Goal: Information Seeking & Learning: Learn about a topic

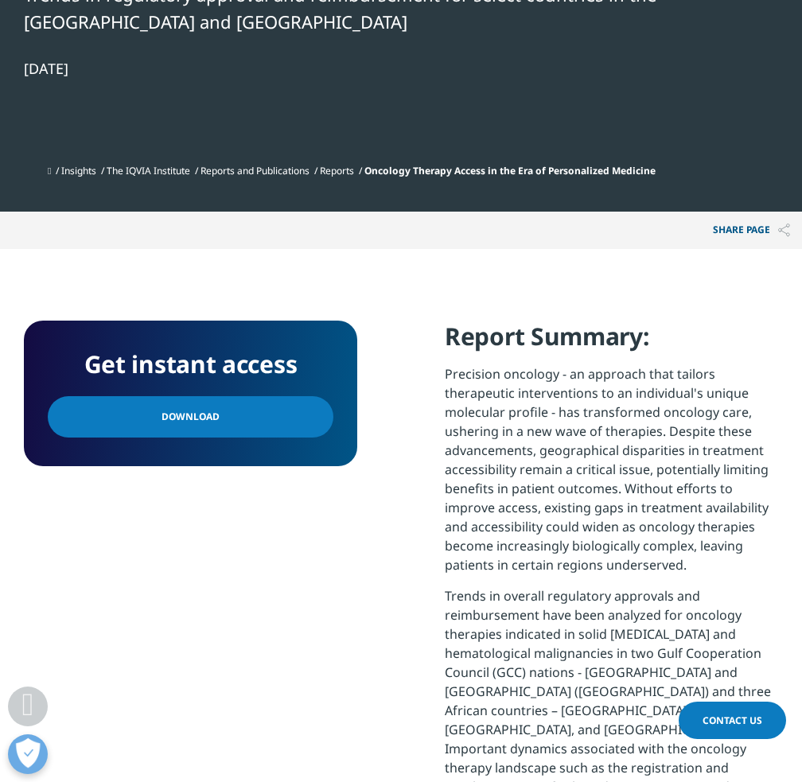
scroll to position [1063, 0]
click at [216, 414] on link "Download" at bounding box center [191, 416] width 286 height 41
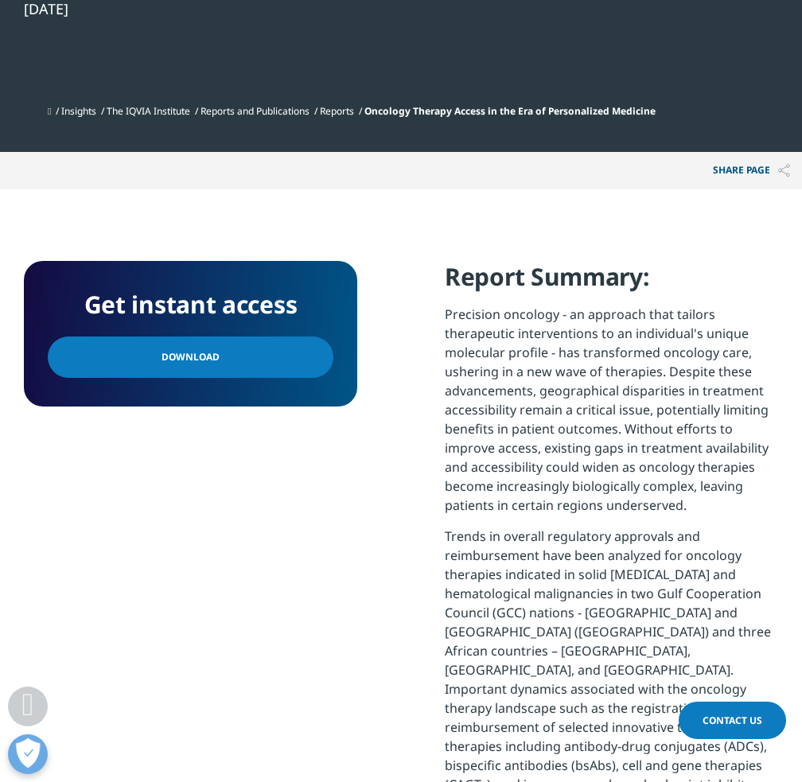
scroll to position [2000, 754]
click at [301, 355] on link "Download" at bounding box center [191, 356] width 286 height 41
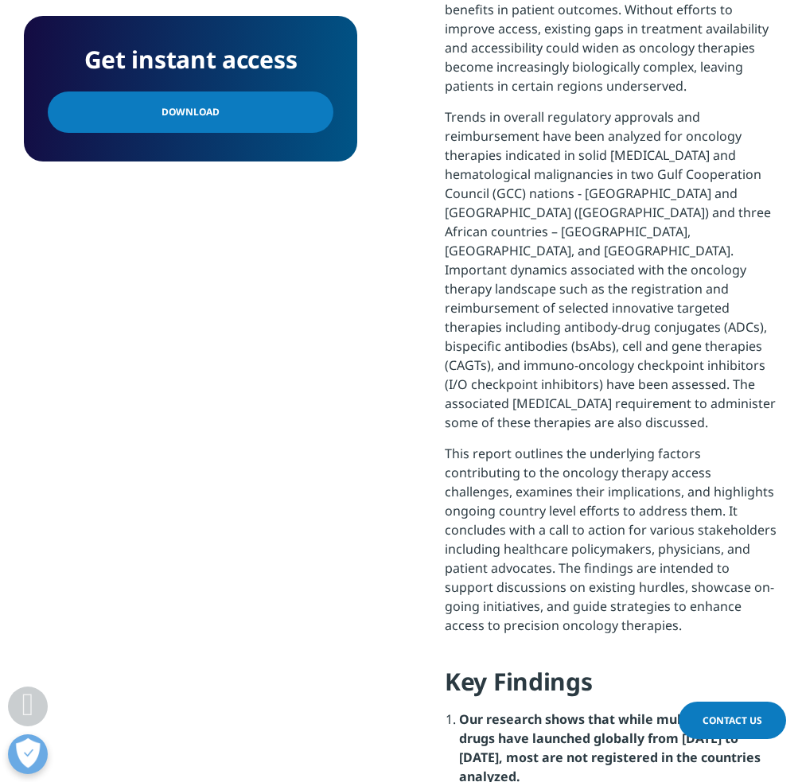
scroll to position [1279, 0]
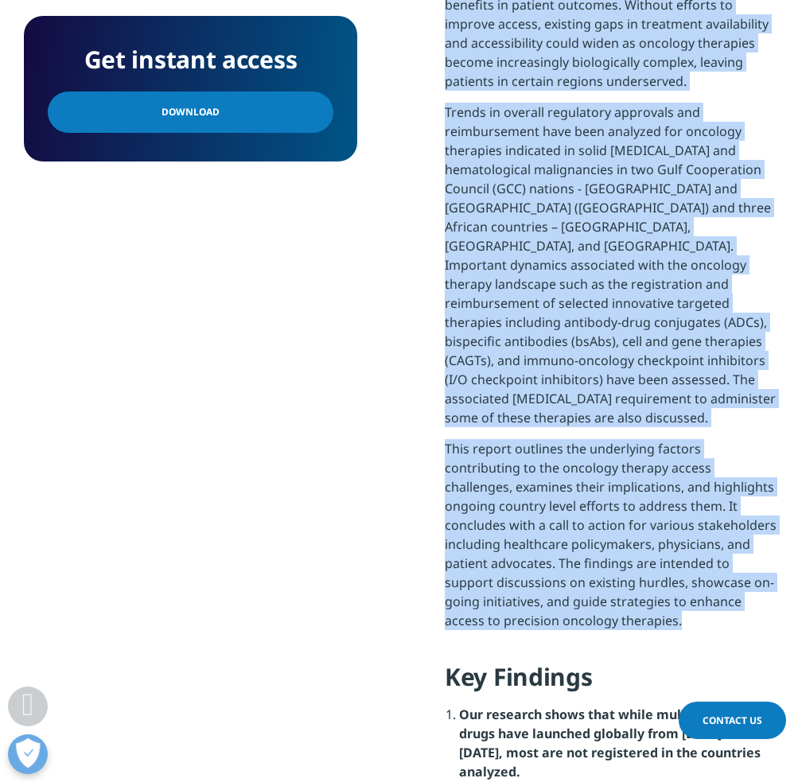
drag, startPoint x: 446, startPoint y: 184, endPoint x: 609, endPoint y: 593, distance: 440.9
type textarea "Precision oncology - an approach that tailors therapeutic interventions to an i…"
copy div "Precision oncology - an approach that tailors therapeutic interventions to an i…"
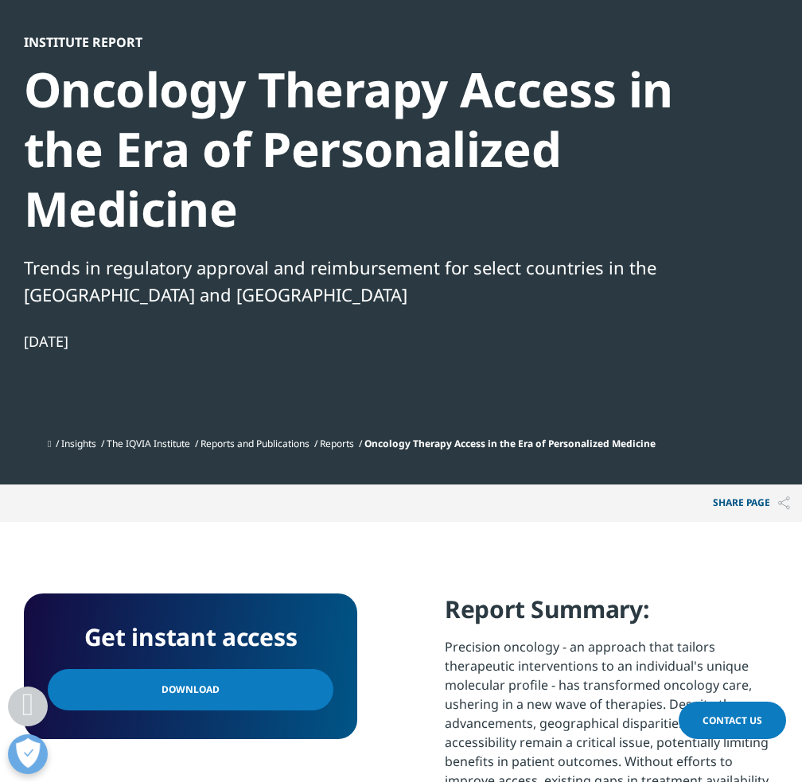
scroll to position [0, 0]
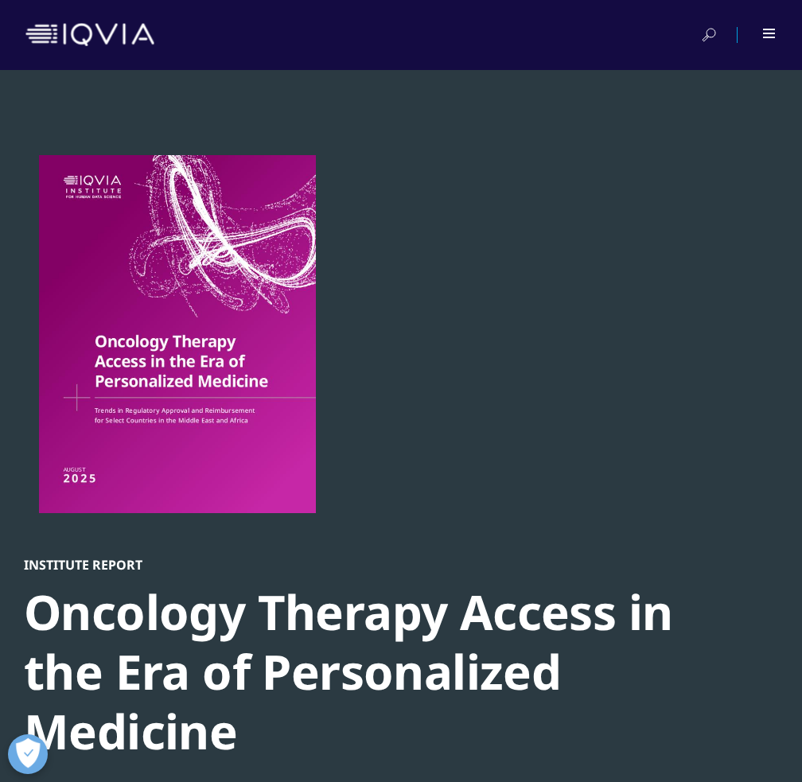
click at [98, 35] on img at bounding box center [89, 34] width 129 height 23
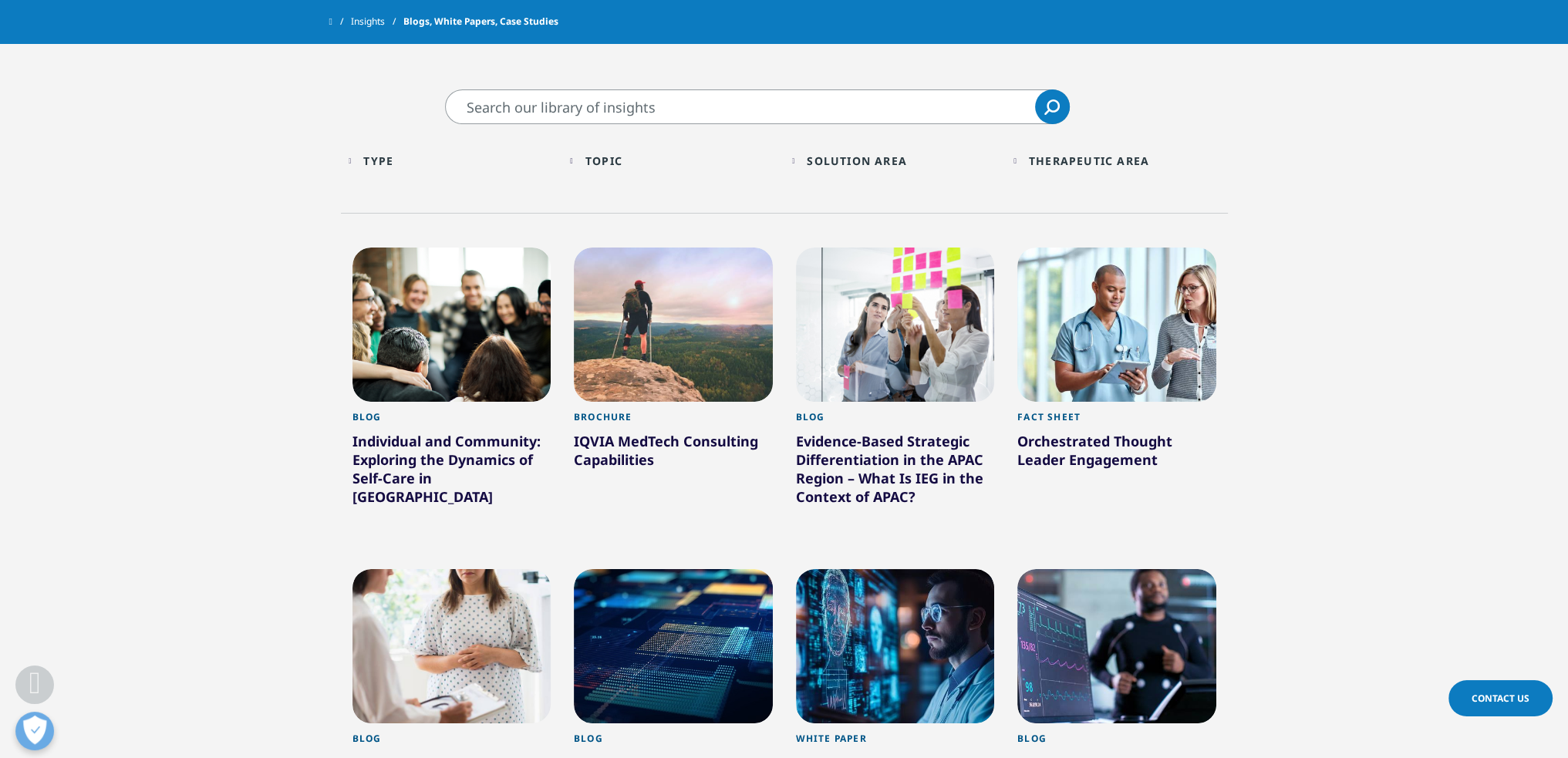
scroll to position [695, 0]
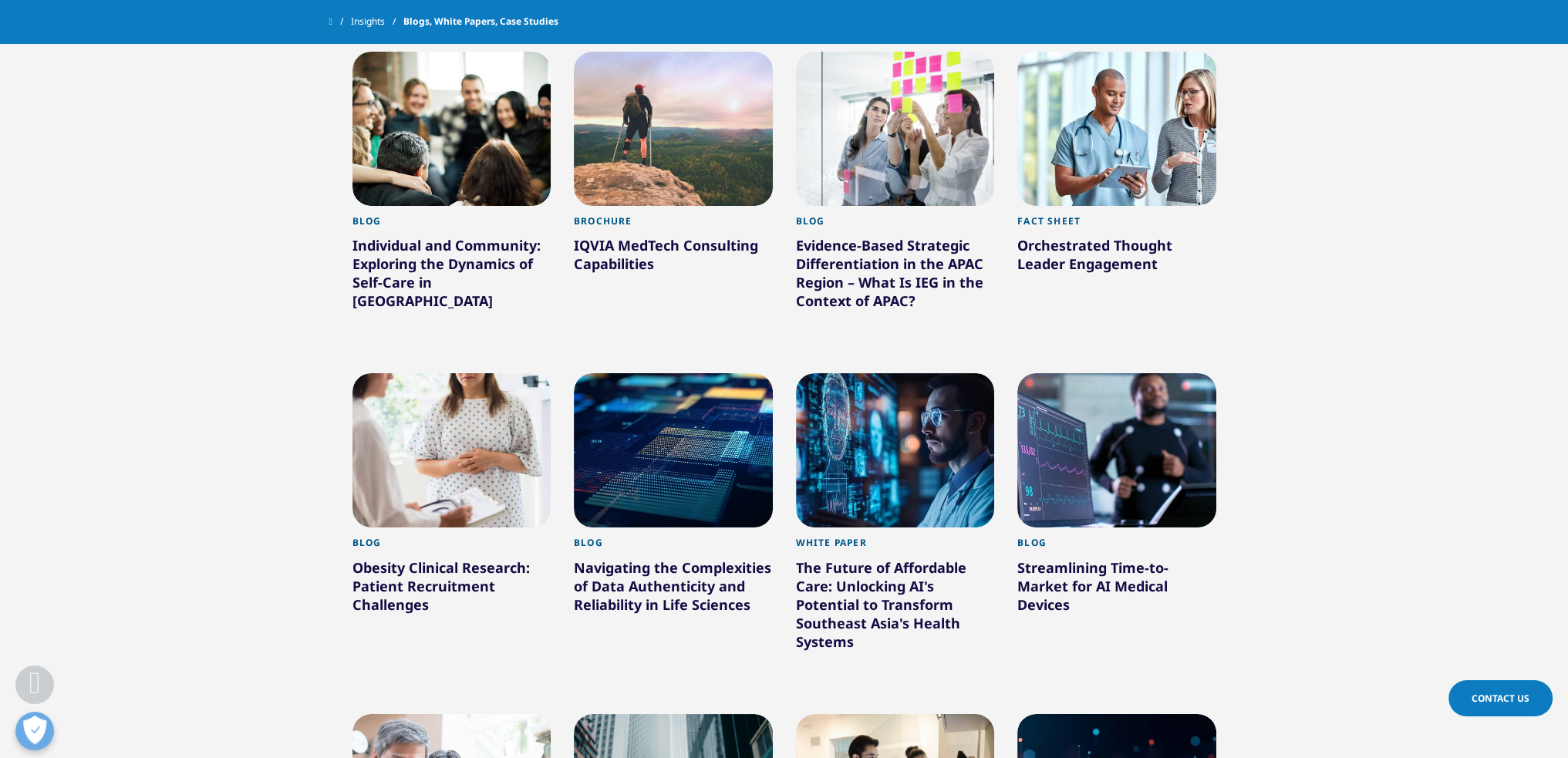
click at [1018, 92] on div at bounding box center [1116, 128] width 199 height 154
click at [895, 109] on div at bounding box center [895, 128] width 199 height 154
click at [895, 207] on link "Blog Evidence-Based Strategic Differentiation in the APAC Region – What Is IEG …" at bounding box center [895, 277] width 199 height 144
click at [888, 185] on div at bounding box center [895, 128] width 199 height 154
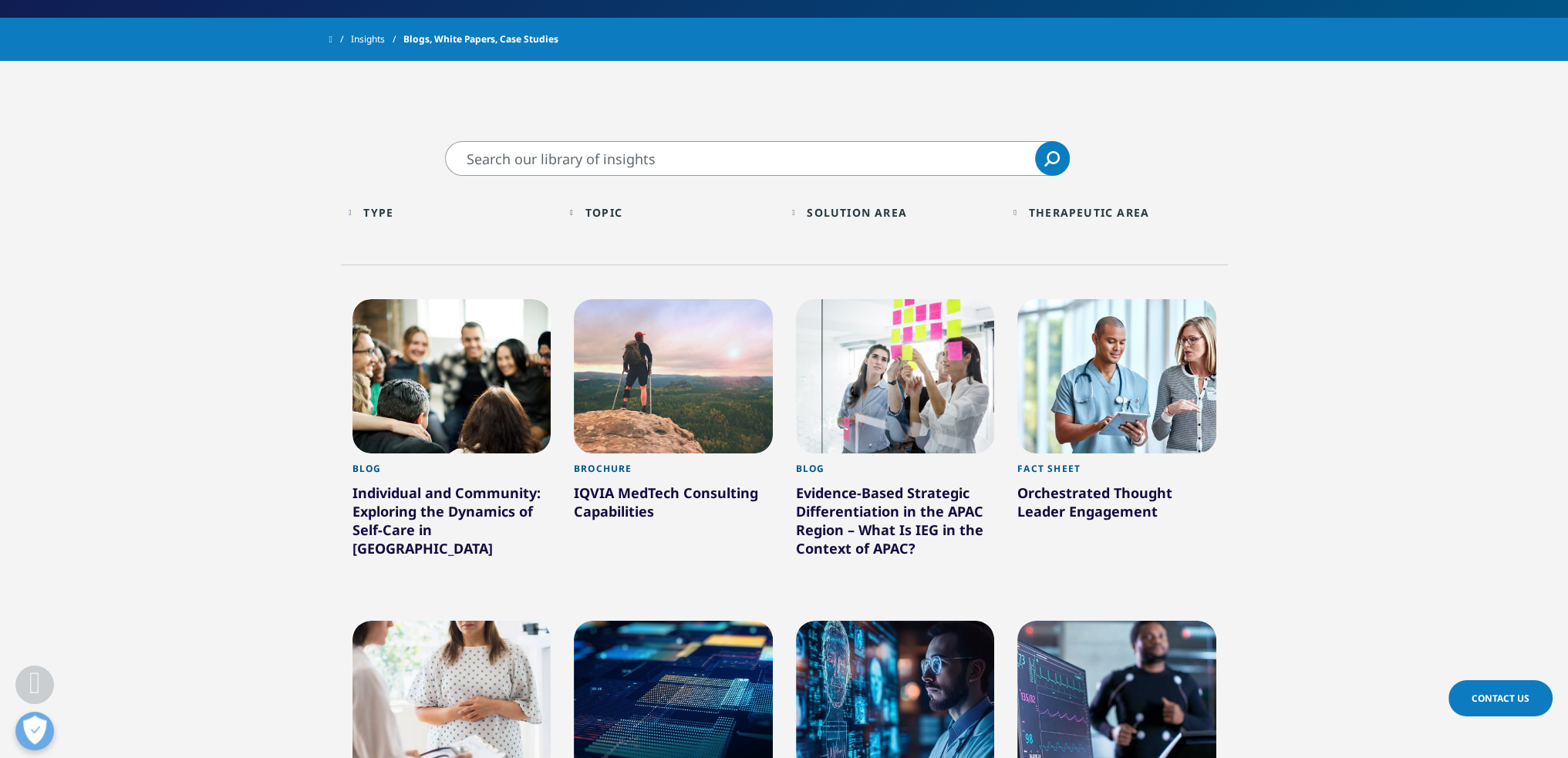
scroll to position [490, 0]
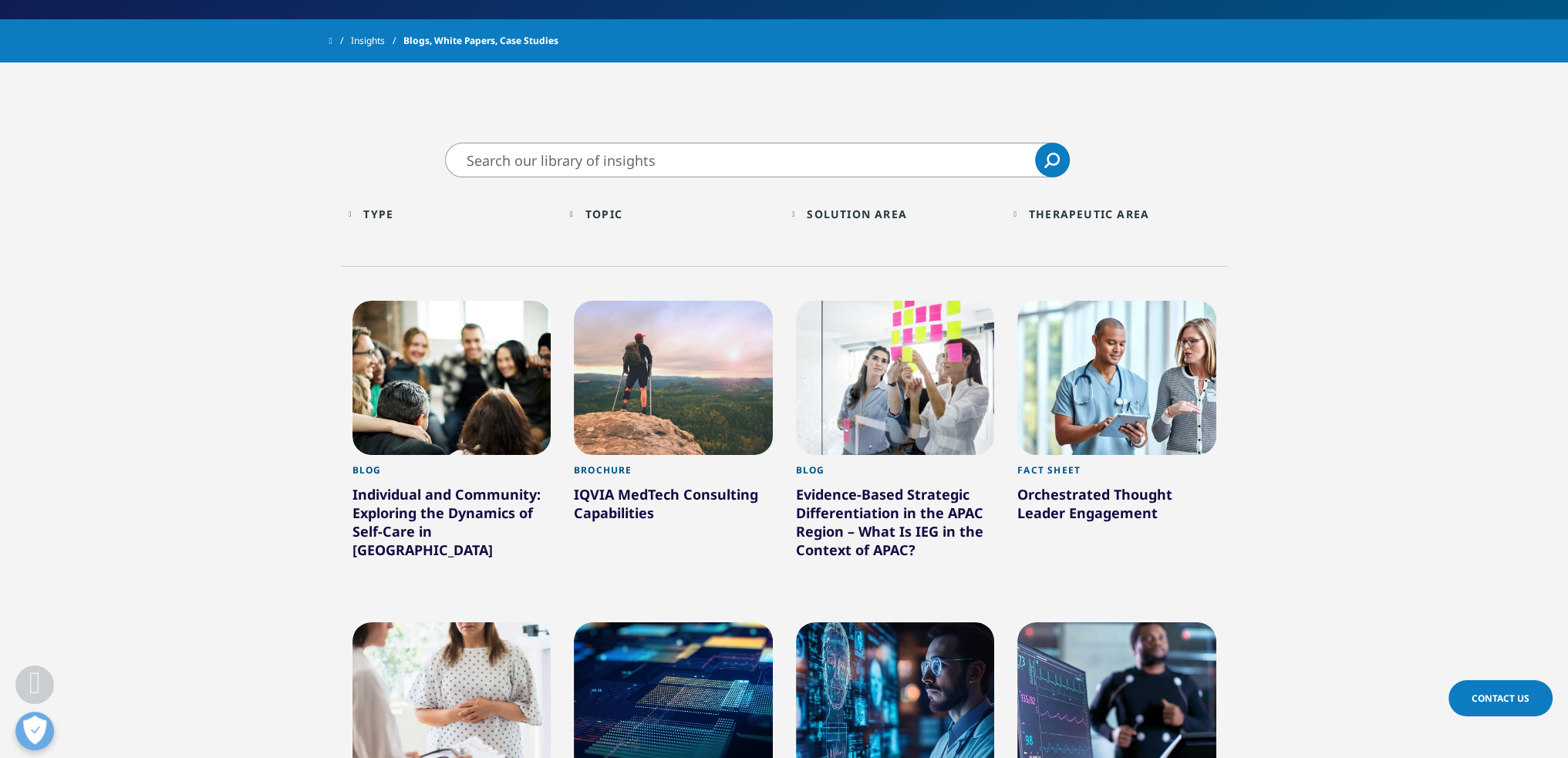
click at [809, 160] on input "Search" at bounding box center [757, 160] width 624 height 35
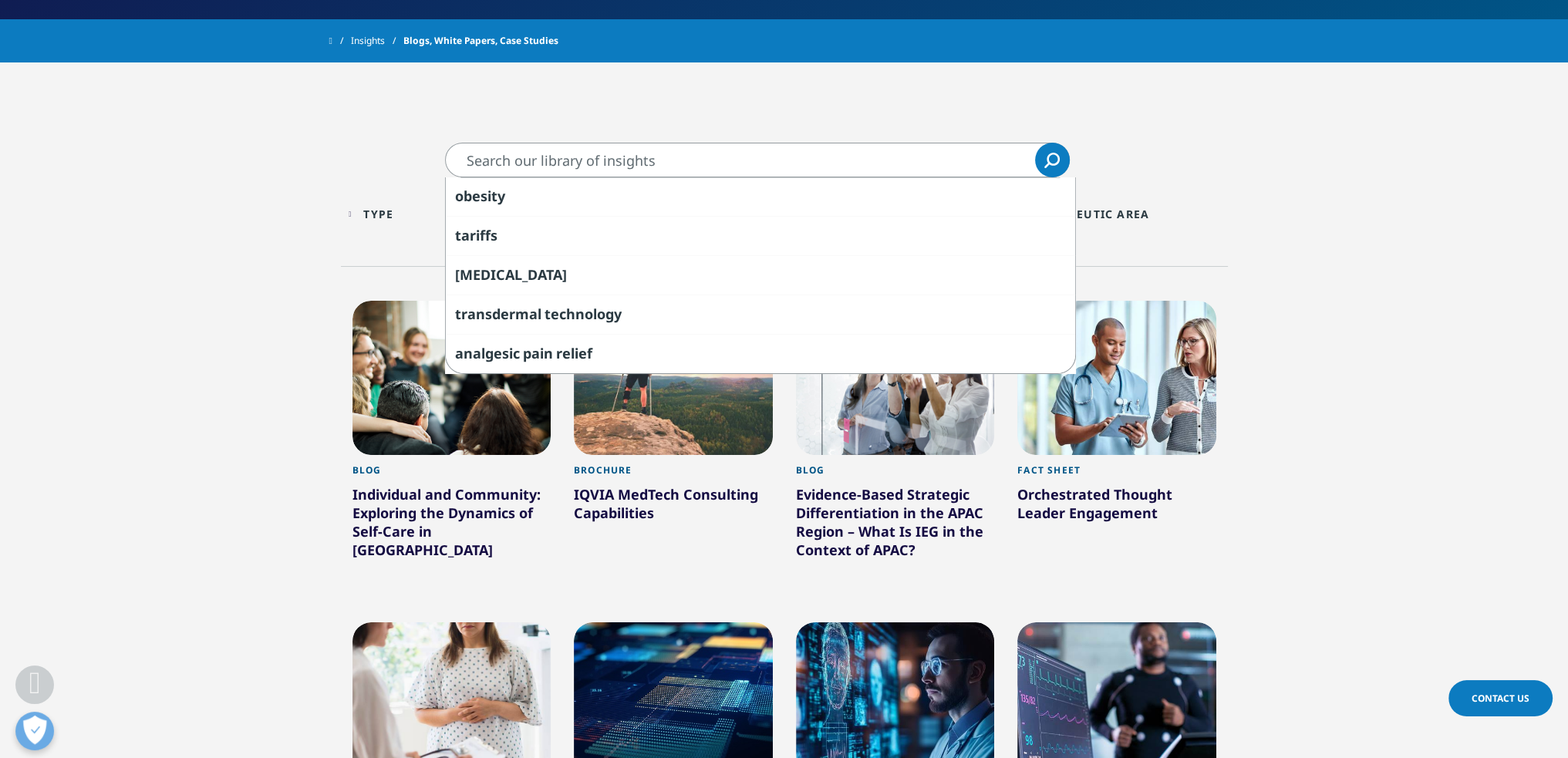
type input "ㅠ"
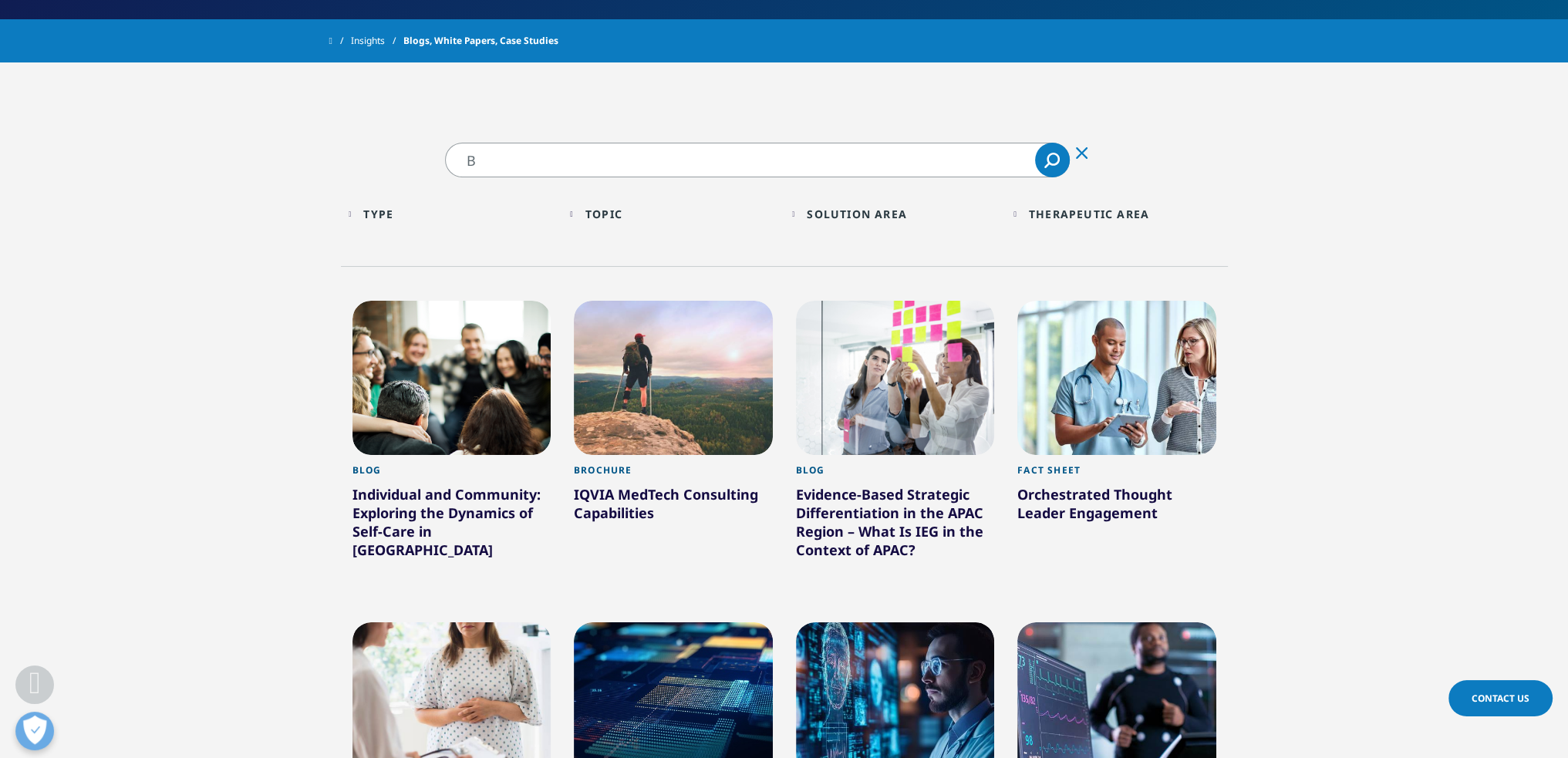
type input "BL"
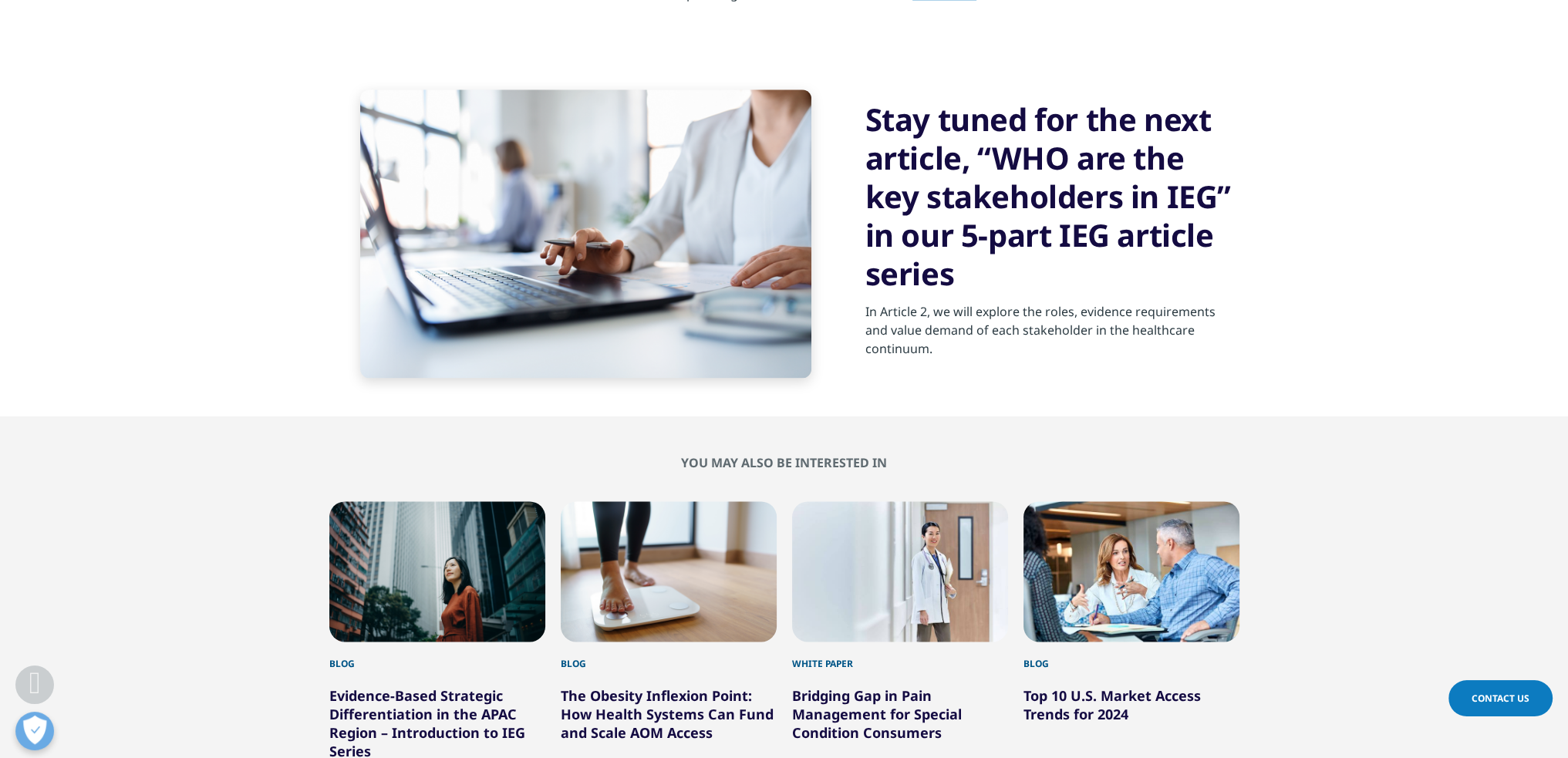
scroll to position [2801, 0]
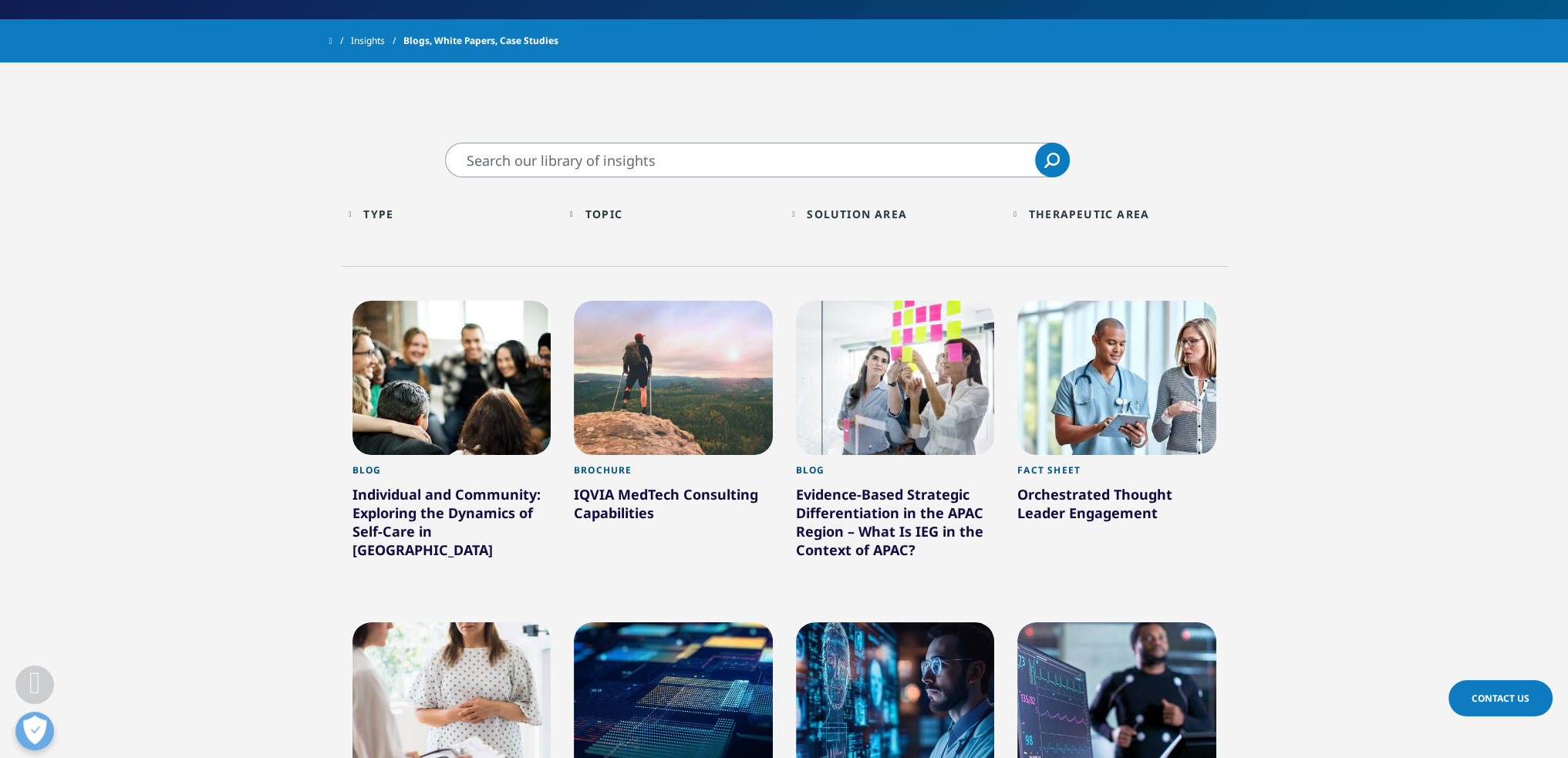
click at [929, 152] on input "Search" at bounding box center [757, 160] width 624 height 35
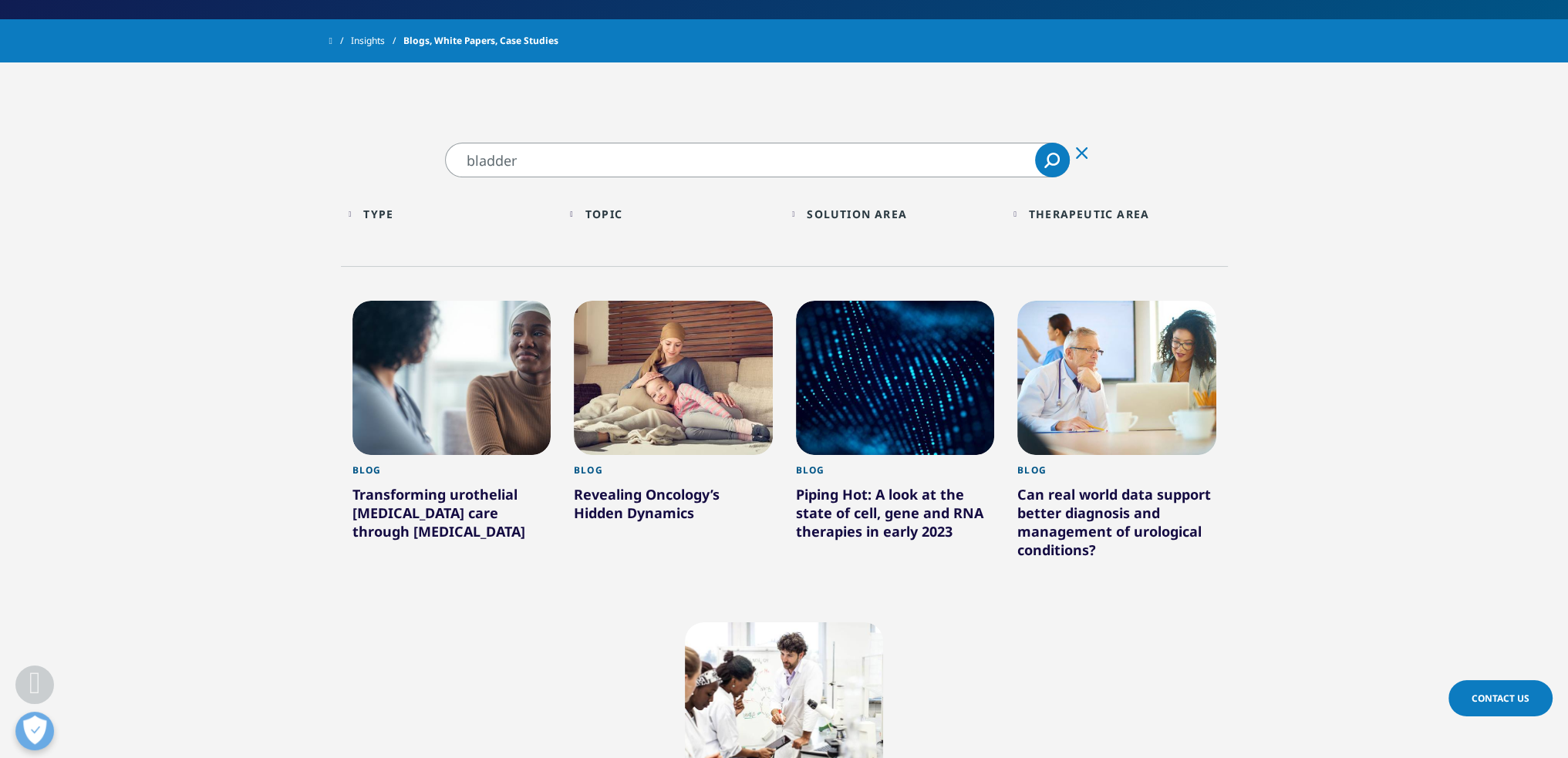
click at [667, 356] on div at bounding box center [673, 377] width 199 height 154
click at [469, 353] on div at bounding box center [451, 377] width 199 height 154
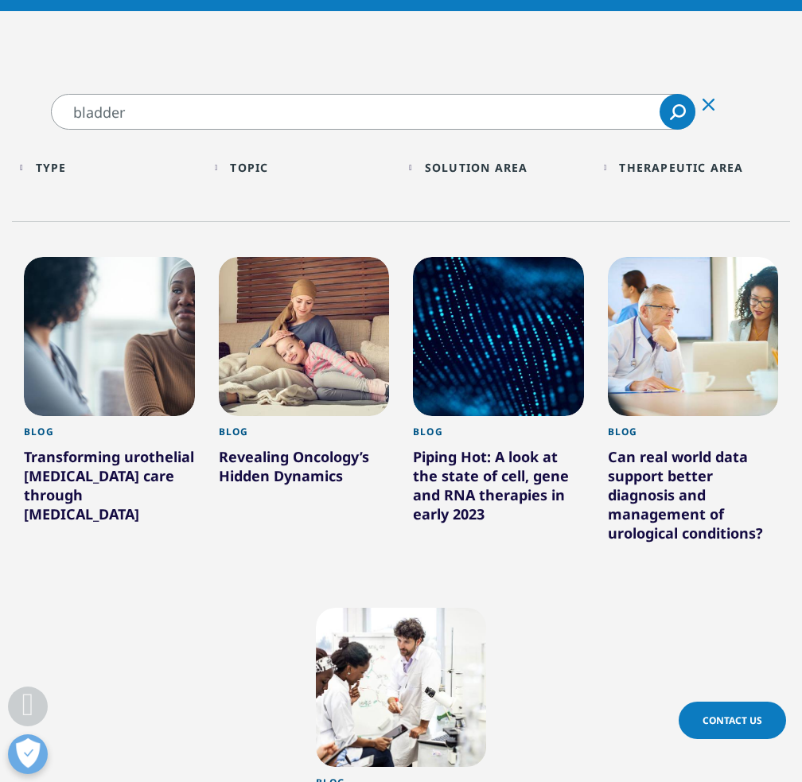
drag, startPoint x: 433, startPoint y: 119, endPoint x: -90, endPoint y: 107, distance: 522.7
type input "c"
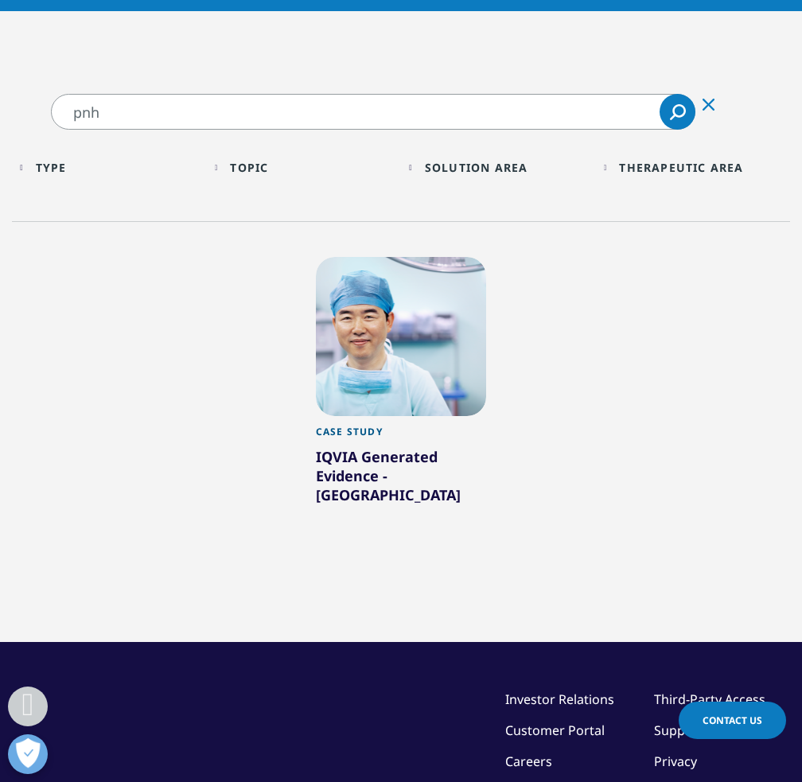
drag, startPoint x: -2, startPoint y: 117, endPoint x: -189, endPoint y: 107, distance: 186.4
type input "hematology"
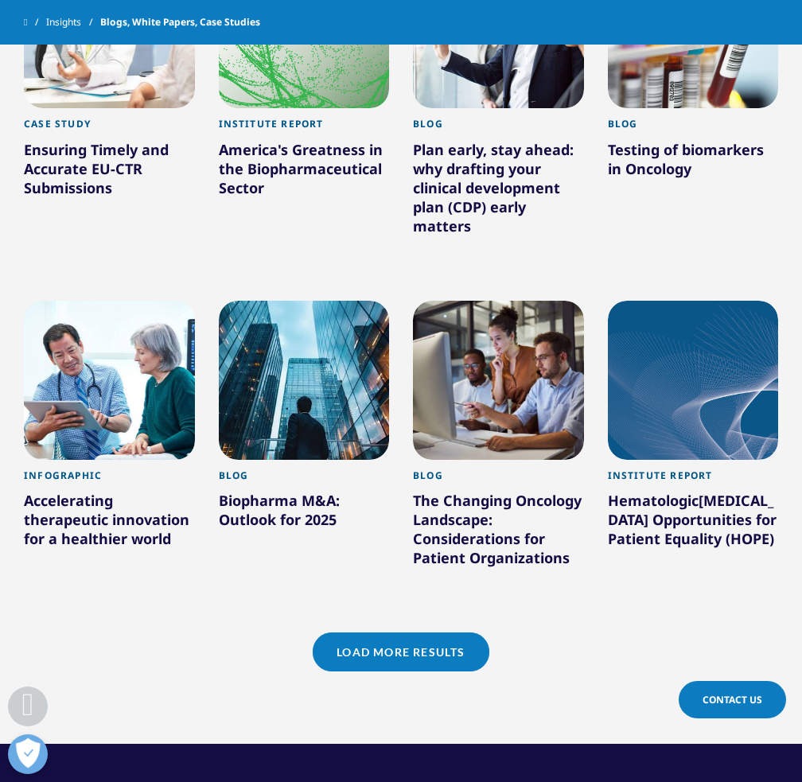
scroll to position [1141, 0]
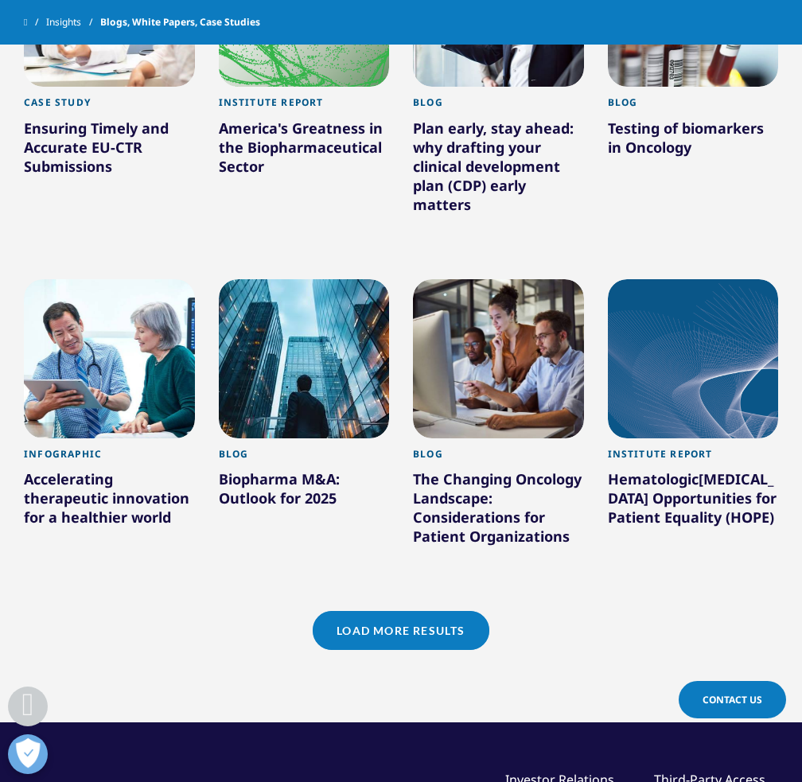
click at [164, 352] on div at bounding box center [109, 358] width 171 height 159
click at [86, 505] on div "Accelerating therapeutic innovation for a healthier world" at bounding box center [109, 501] width 171 height 64
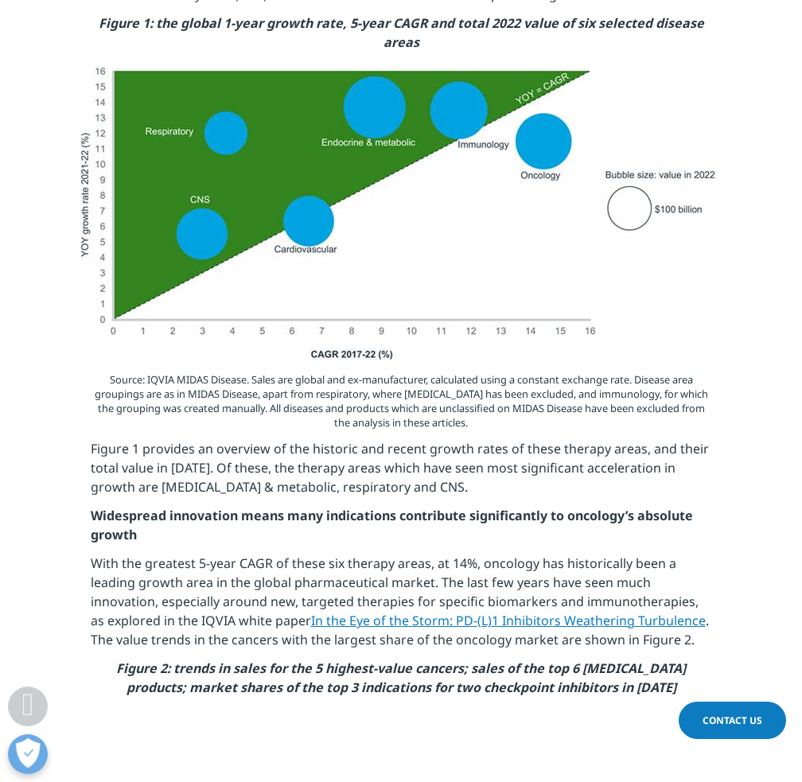
scroll to position [857, 0]
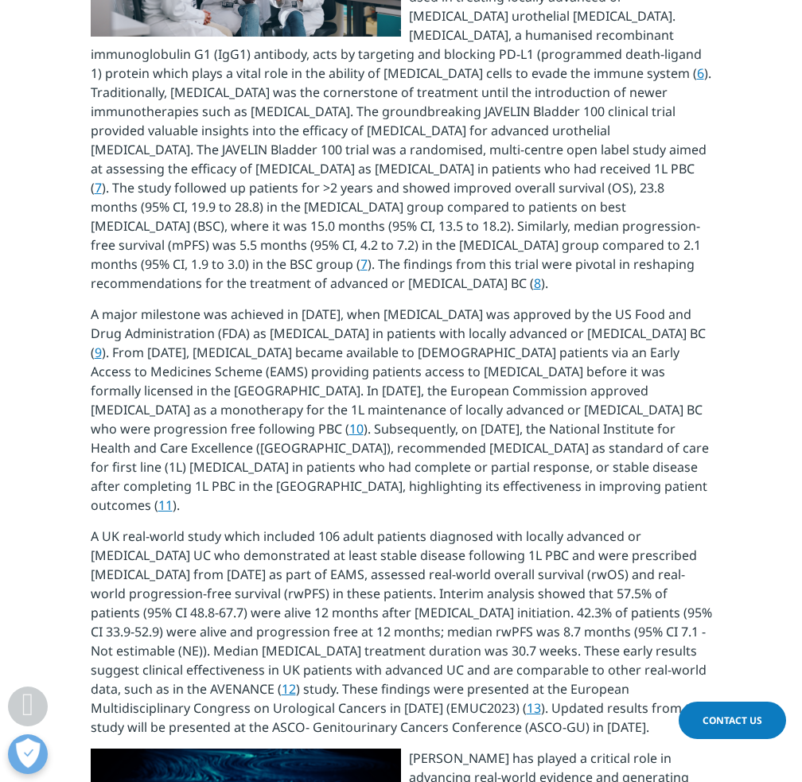
scroll to position [1619, 0]
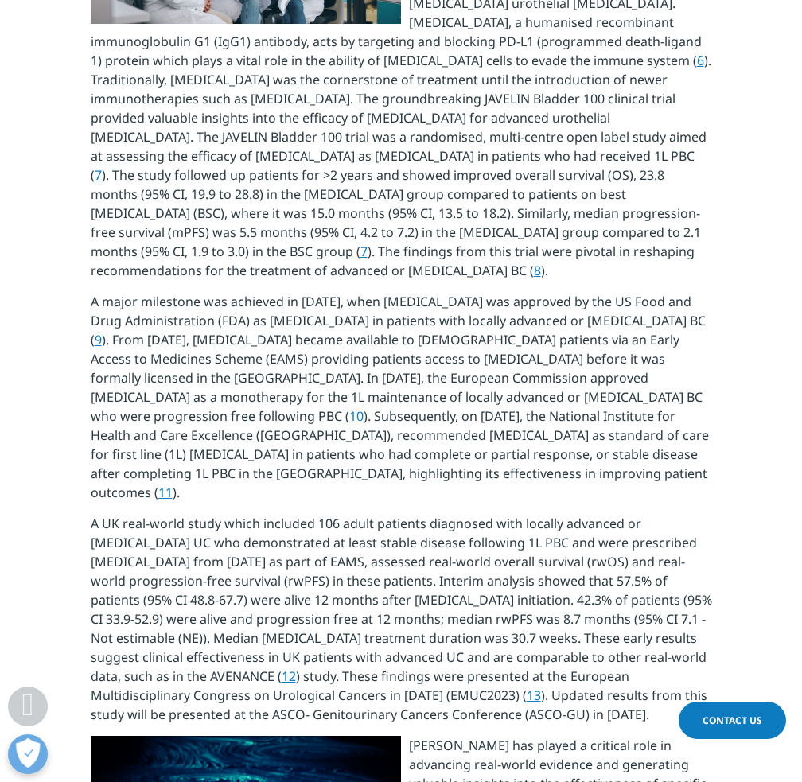
click at [527, 686] on link "13" at bounding box center [534, 694] width 14 height 17
click at [600, 352] on p "A major milestone was achieved in June 2020, when avelumab was approved by the …" at bounding box center [401, 403] width 621 height 222
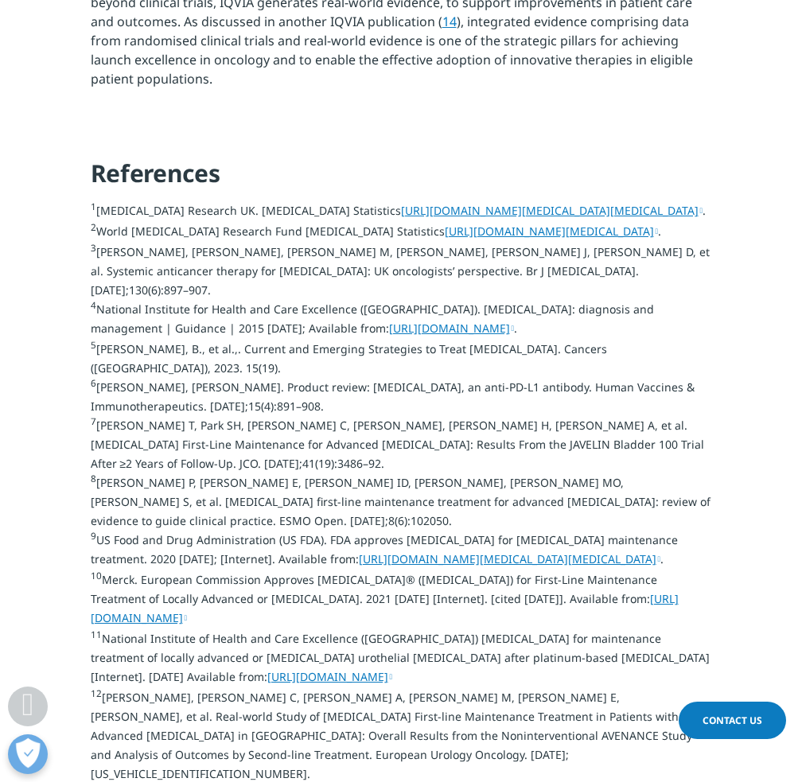
scroll to position [0, 0]
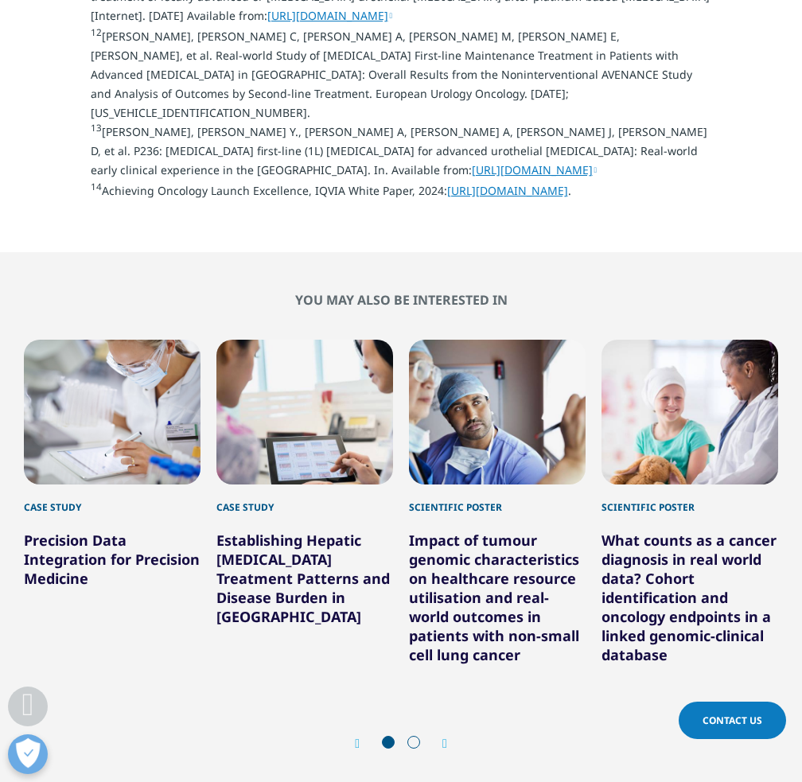
scroll to position [1063, 0]
click at [472, 162] on link "[URL][DOMAIN_NAME]" at bounding box center [535, 169] width 126 height 15
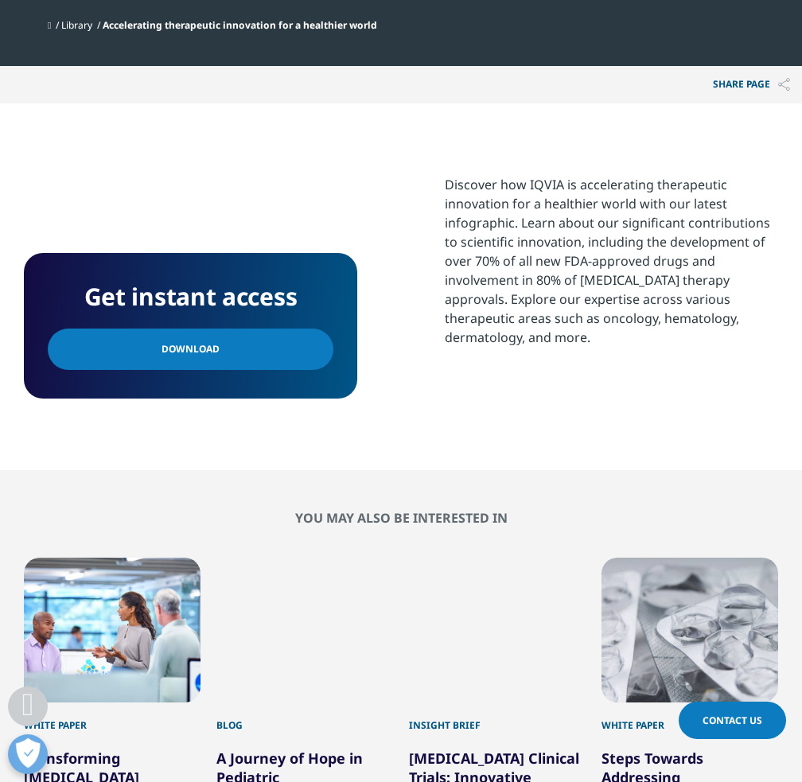
scroll to position [550, 0]
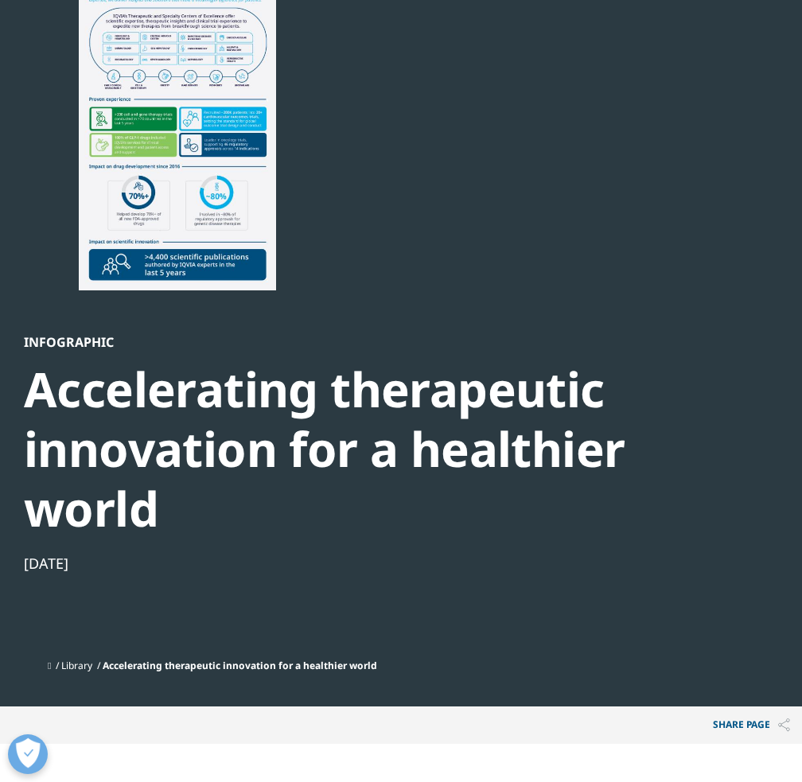
drag, startPoint x: 807, startPoint y: 155, endPoint x: 809, endPoint y: 208, distance: 52.5
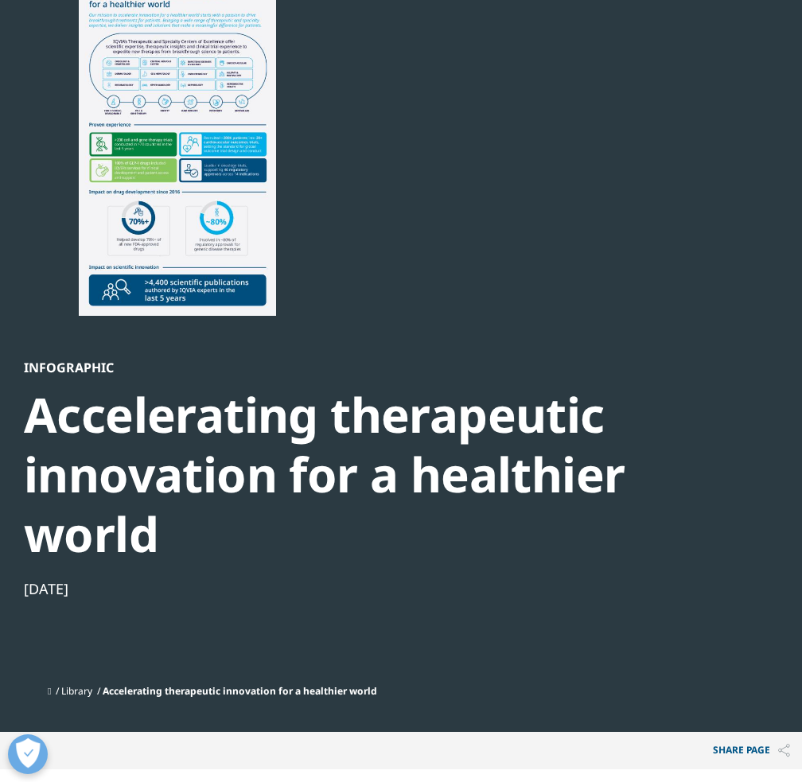
click at [161, 187] on div at bounding box center [177, 137] width 307 height 358
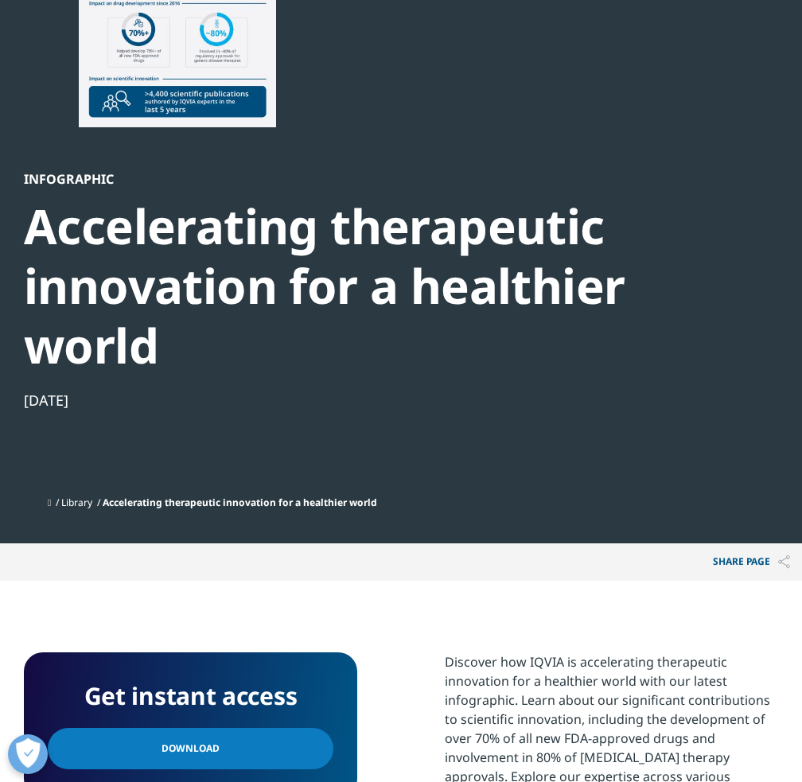
scroll to position [0, 0]
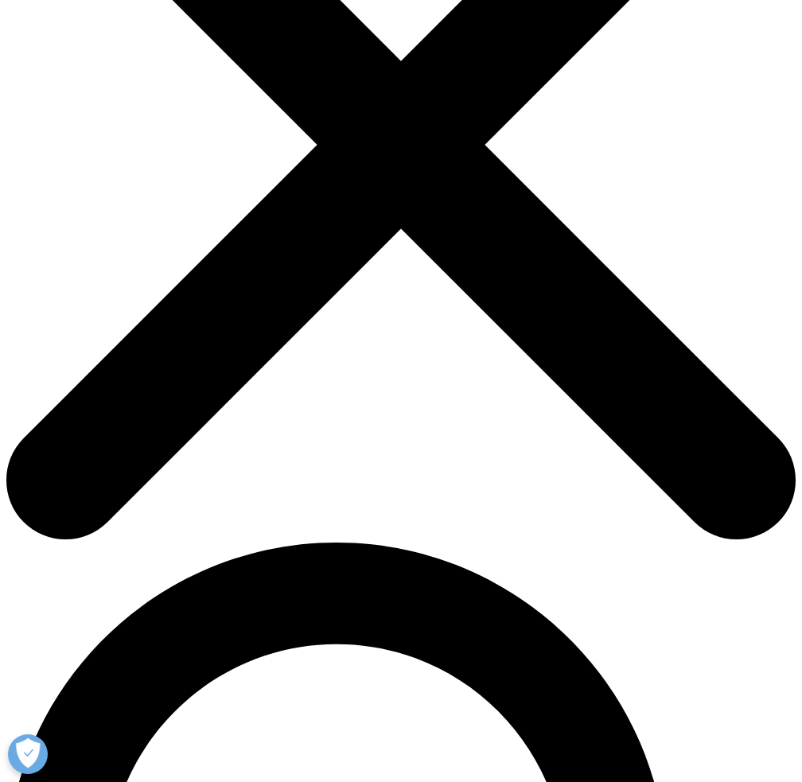
scroll to position [371, 0]
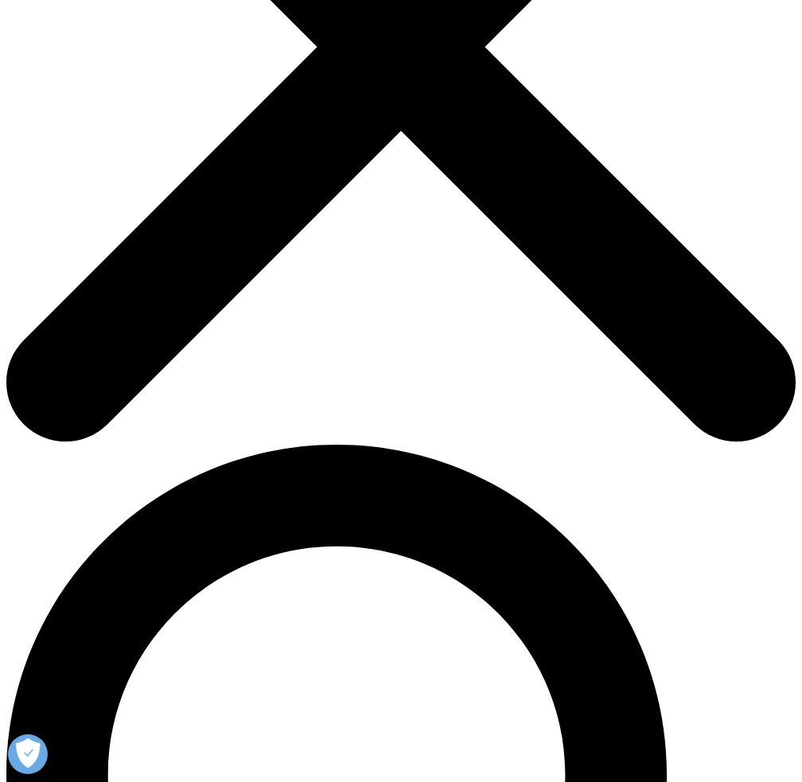
drag, startPoint x: 181, startPoint y: 251, endPoint x: -101, endPoint y: 243, distance: 282.5
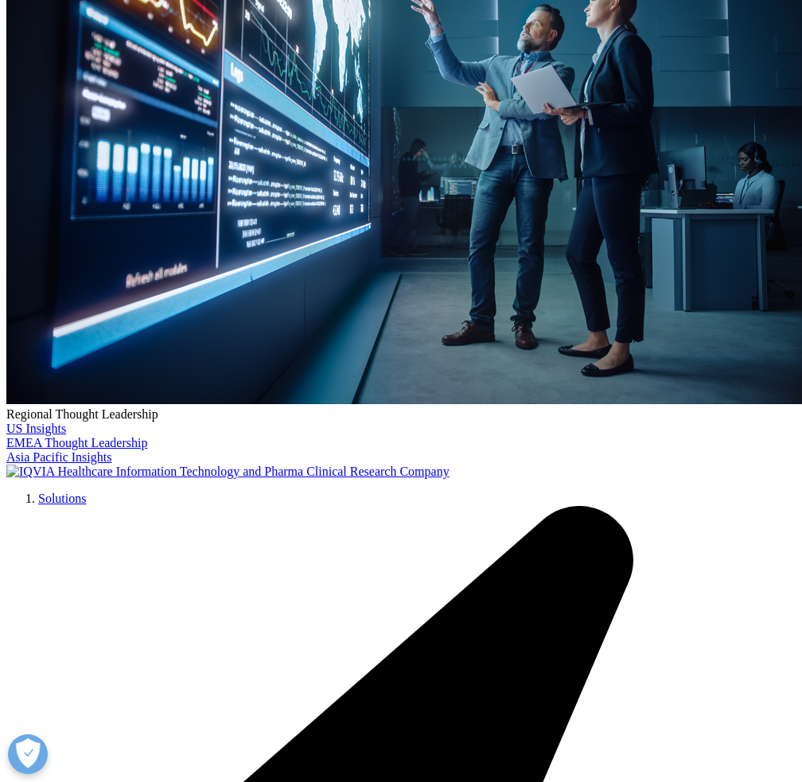
type input "ㅠ"
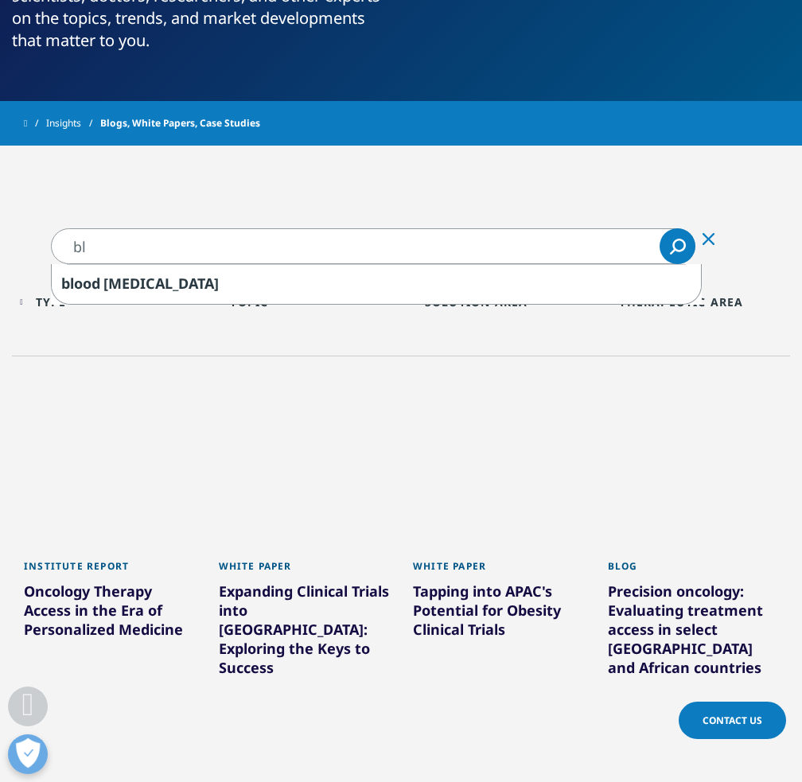
type input "b"
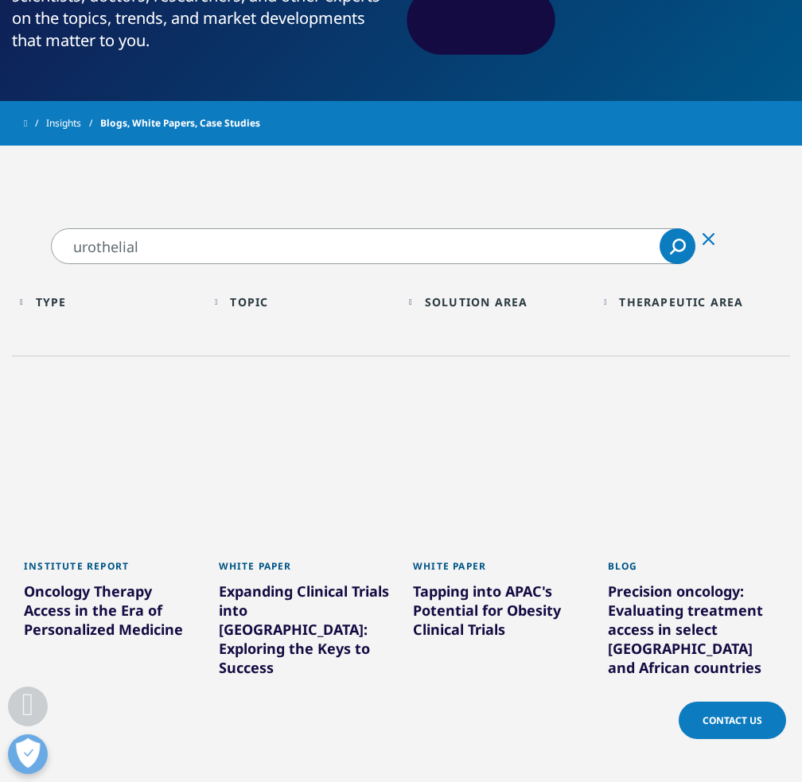
type input "urothelial"
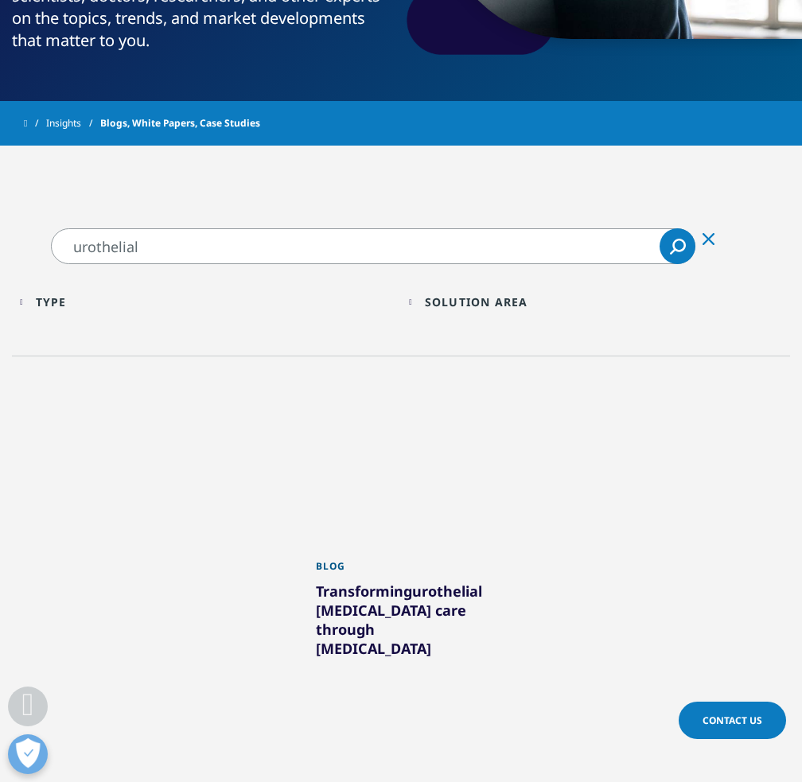
click at [375, 448] on div at bounding box center [401, 470] width 171 height 159
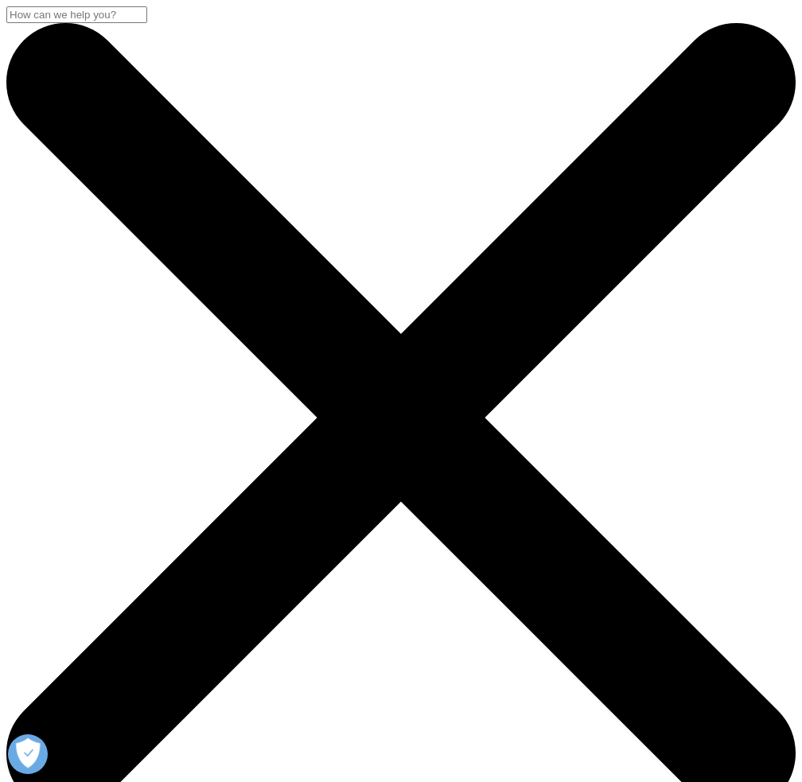
scroll to position [1063, 0]
